Goal: Go to known website: Go to known website

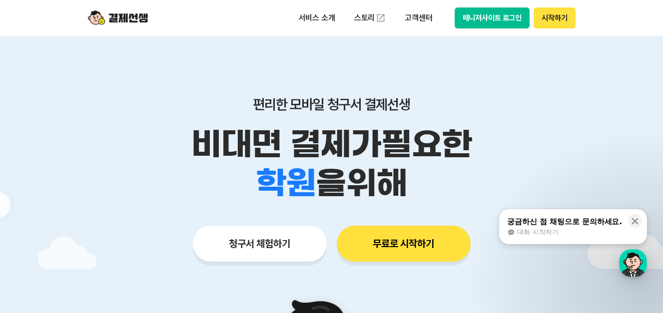
click at [497, 13] on button "매니저사이트 로그인" at bounding box center [492, 17] width 75 height 21
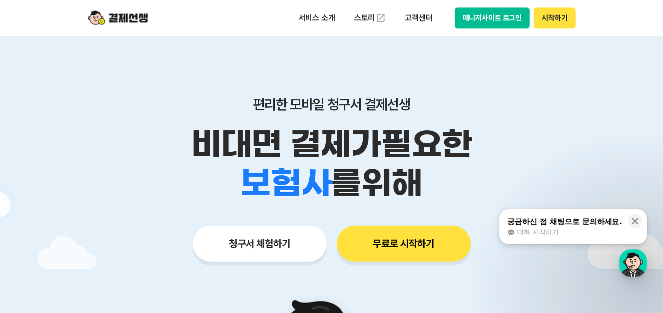
click at [459, 17] on button "매니저사이트 로그인" at bounding box center [492, 17] width 75 height 21
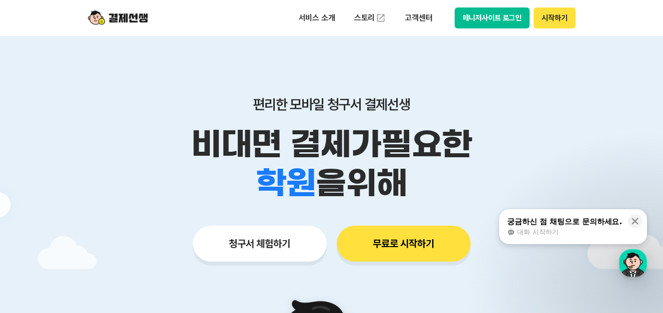
click at [484, 19] on button "매니저사이트 로그인" at bounding box center [492, 17] width 75 height 21
click at [486, 22] on button "매니저사이트 로그인" at bounding box center [492, 17] width 75 height 21
